Goal: Transaction & Acquisition: Purchase product/service

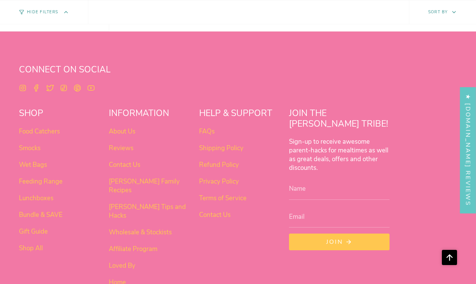
scroll to position [2794, 0]
